Goal: Obtain resource: Download file/media

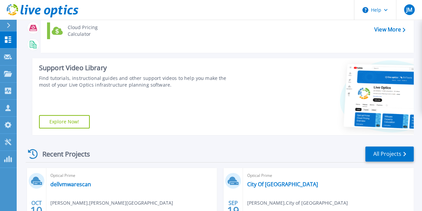
scroll to position [133, 0]
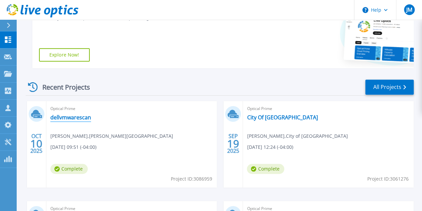
click at [69, 118] on link "dellvmwarescan" at bounding box center [70, 117] width 41 height 7
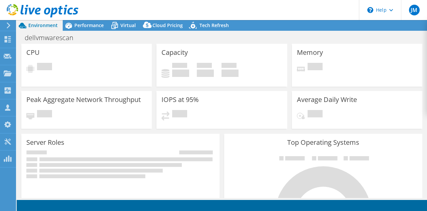
select select "USD"
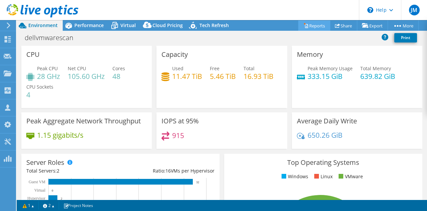
click at [316, 25] on link "Reports" at bounding box center [314, 25] width 32 height 10
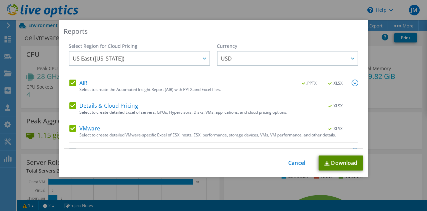
click at [337, 155] on link "Download" at bounding box center [341, 162] width 45 height 15
click at [298, 164] on link "Cancel" at bounding box center [296, 163] width 17 height 6
